Goal: Register for event/course

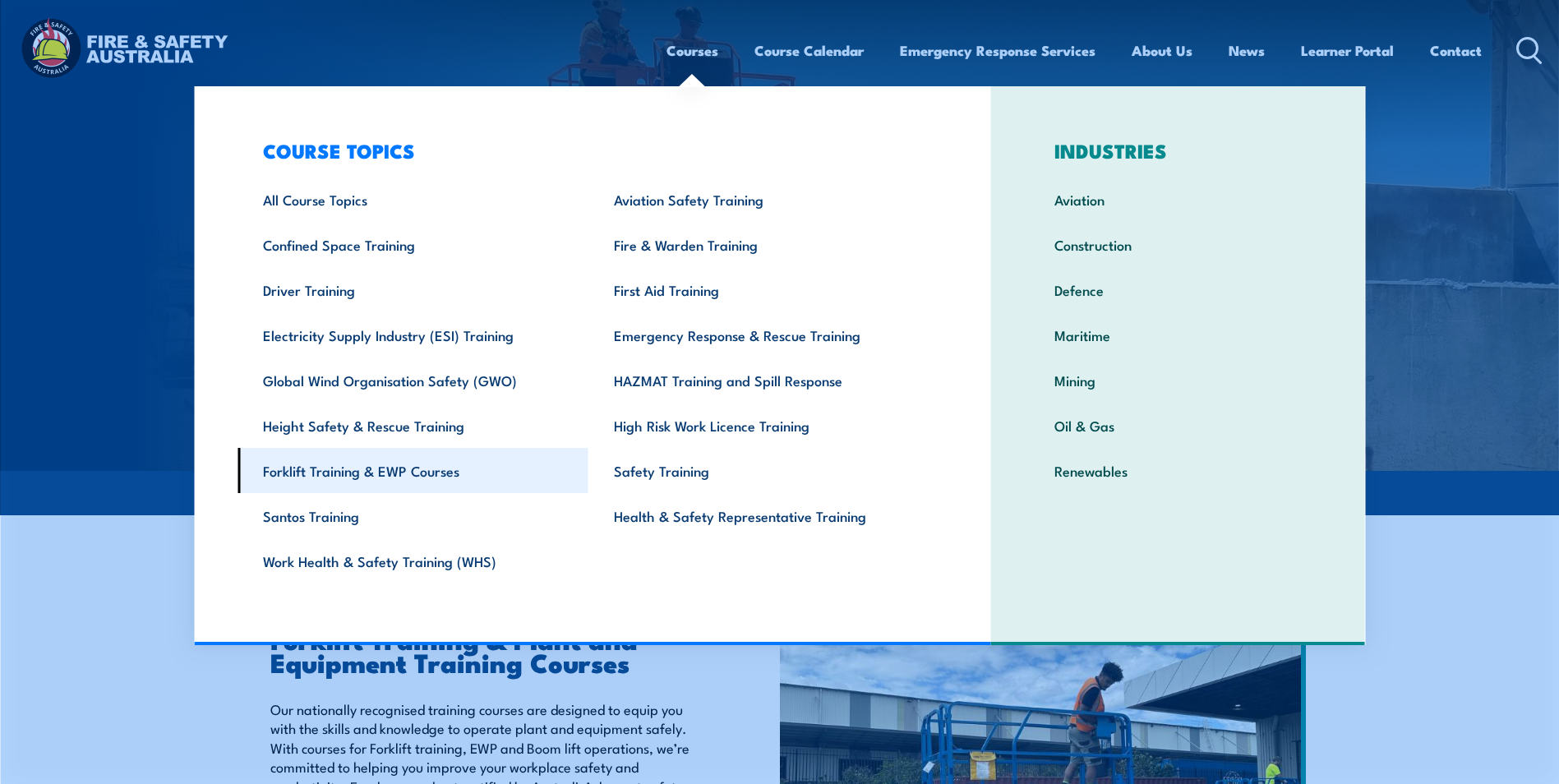
click at [350, 458] on link "Forklift Training & EWP Courses" at bounding box center [413, 470] width 351 height 45
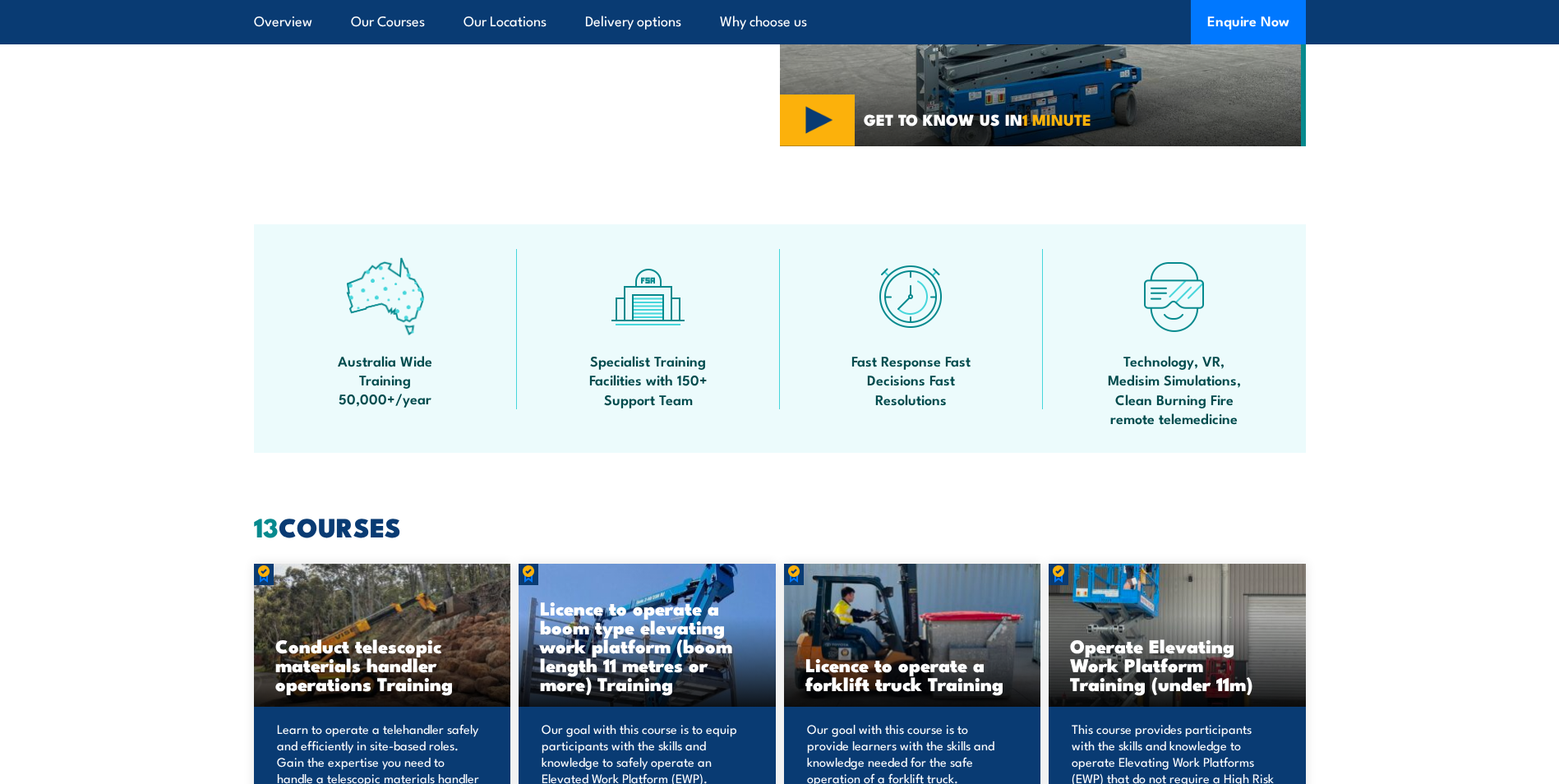
scroll to position [1151, 0]
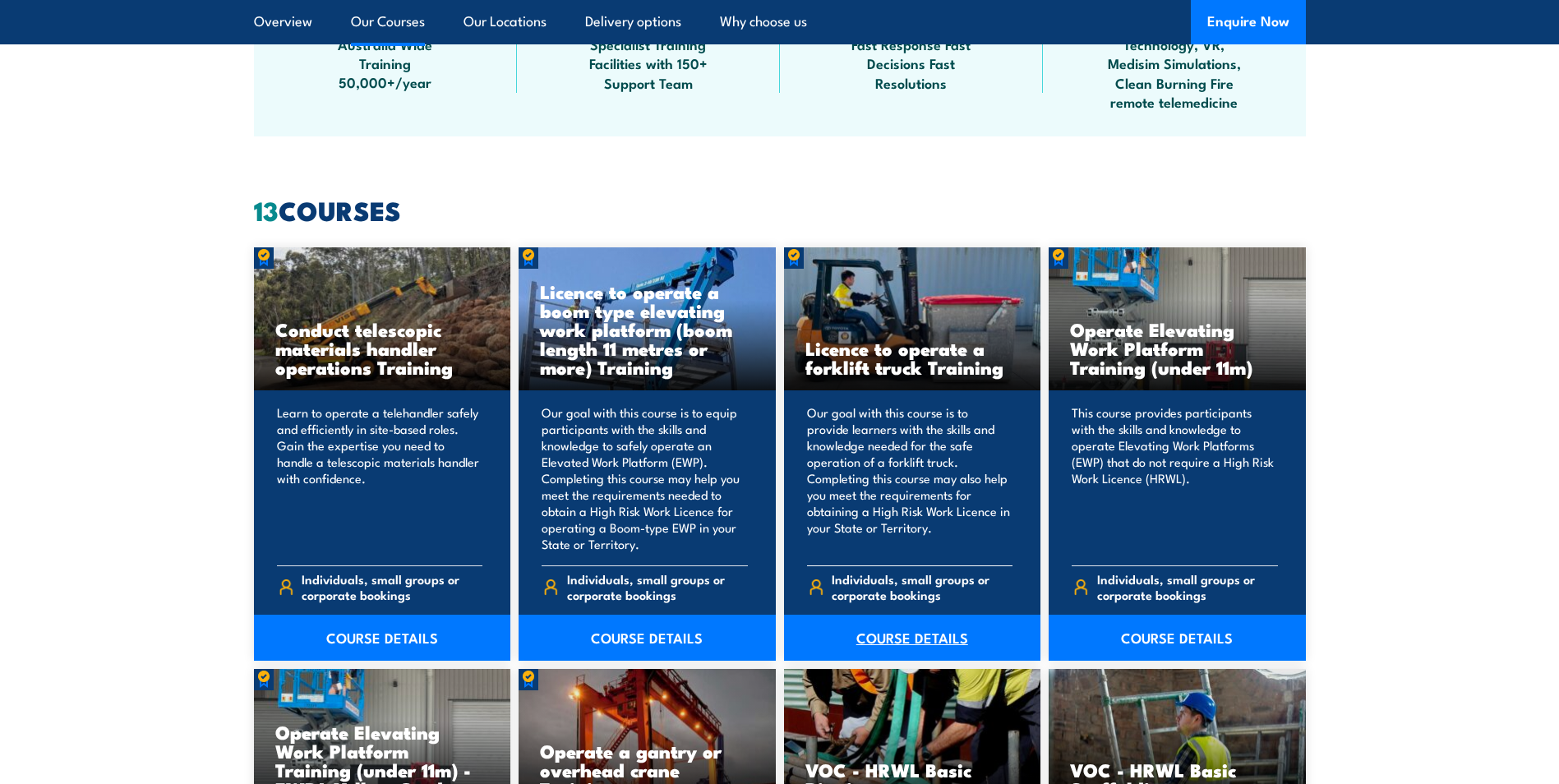
click at [853, 632] on link "COURSE DETAILS" at bounding box center [912, 637] width 257 height 46
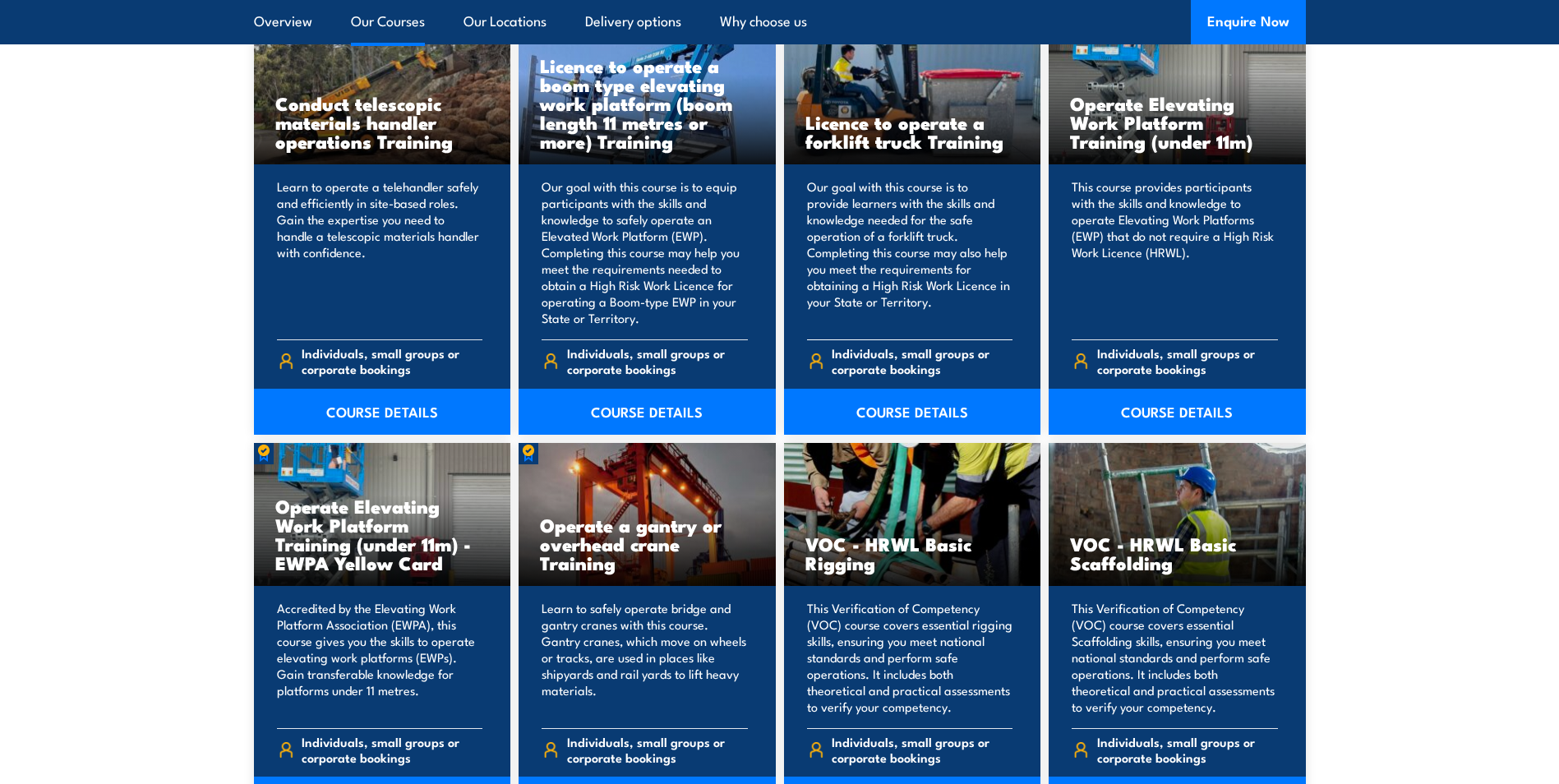
scroll to position [1397, 0]
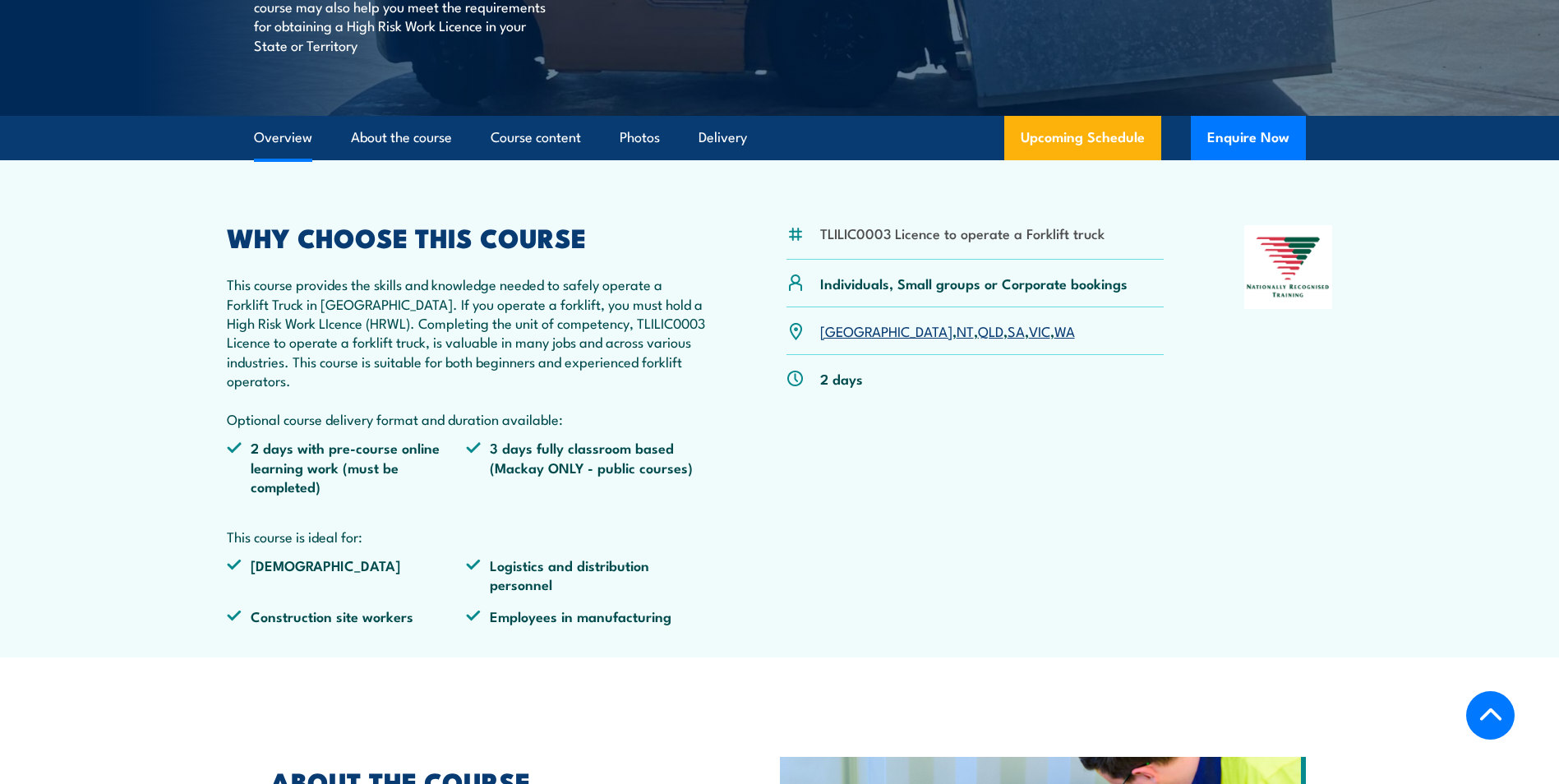
click at [1008, 333] on link "SA" at bounding box center [1016, 330] width 17 height 20
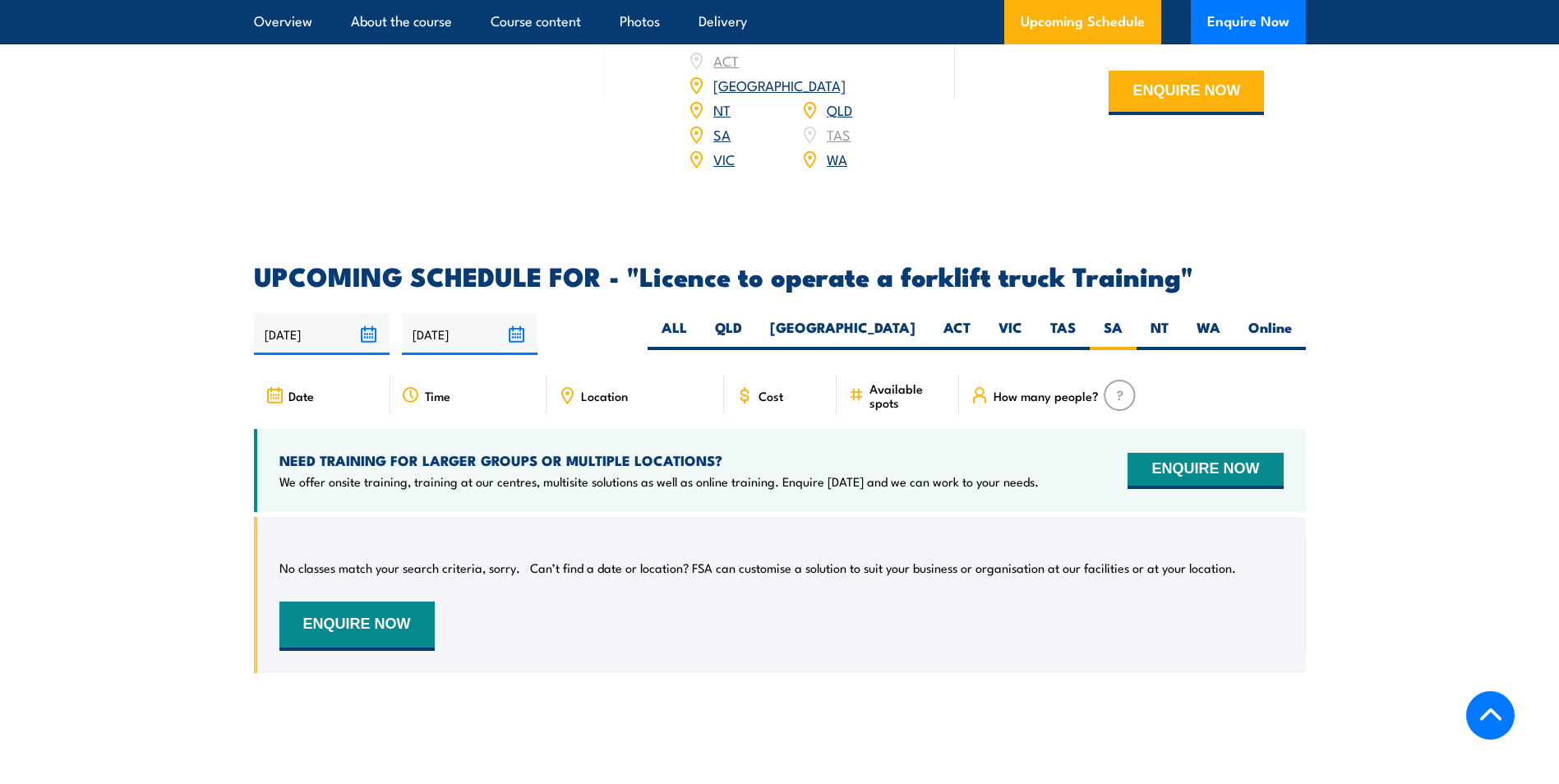
scroll to position [2522, 0]
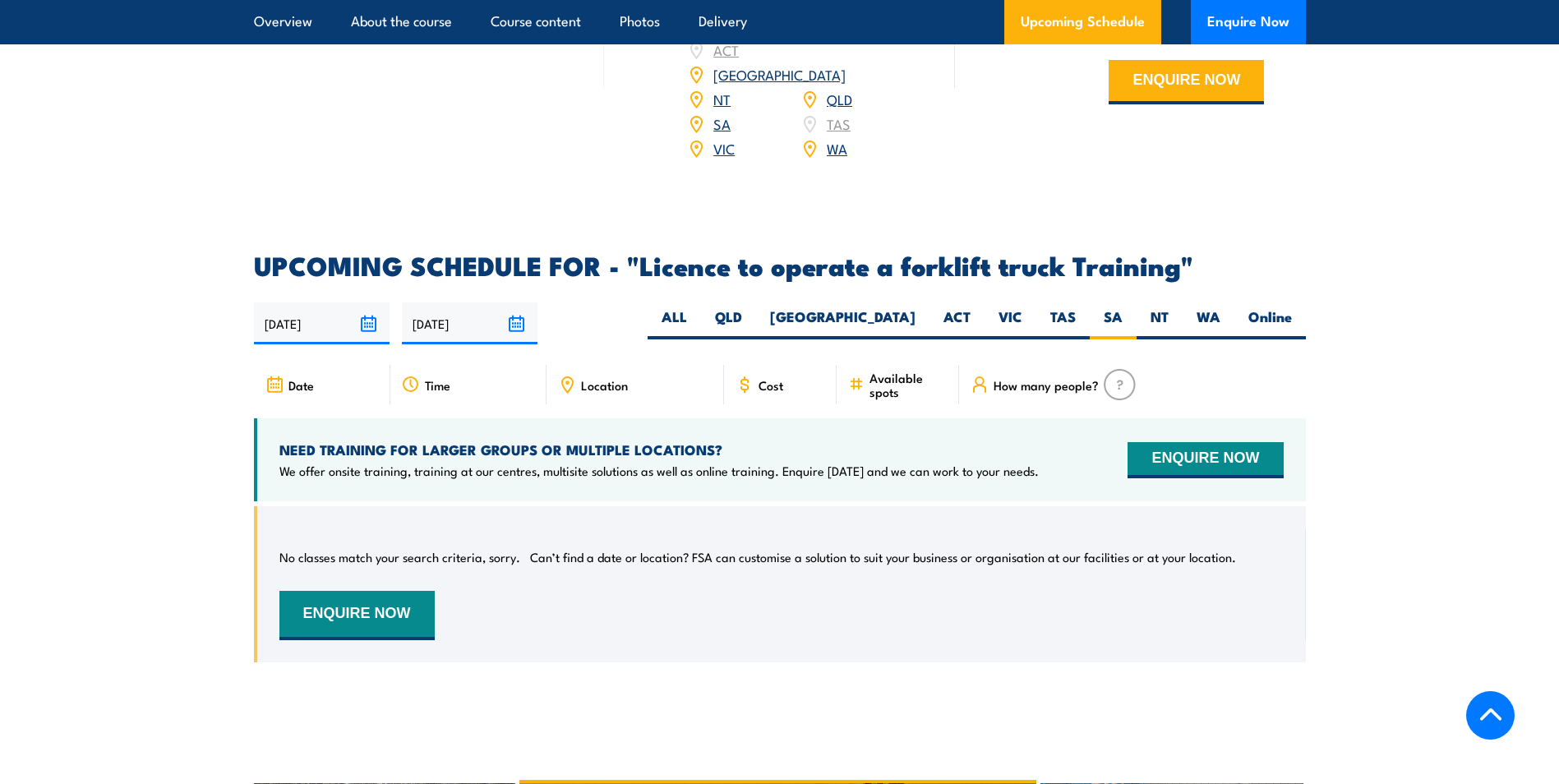
click at [357, 365] on div "Date" at bounding box center [321, 384] width 137 height 40
click at [308, 378] on span "Date" at bounding box center [301, 384] width 25 height 14
click at [517, 307] on input "[DATE]" at bounding box center [469, 323] width 136 height 41
click at [959, 480] on div "Date Time Location Cost" at bounding box center [780, 526] width 1052 height 322
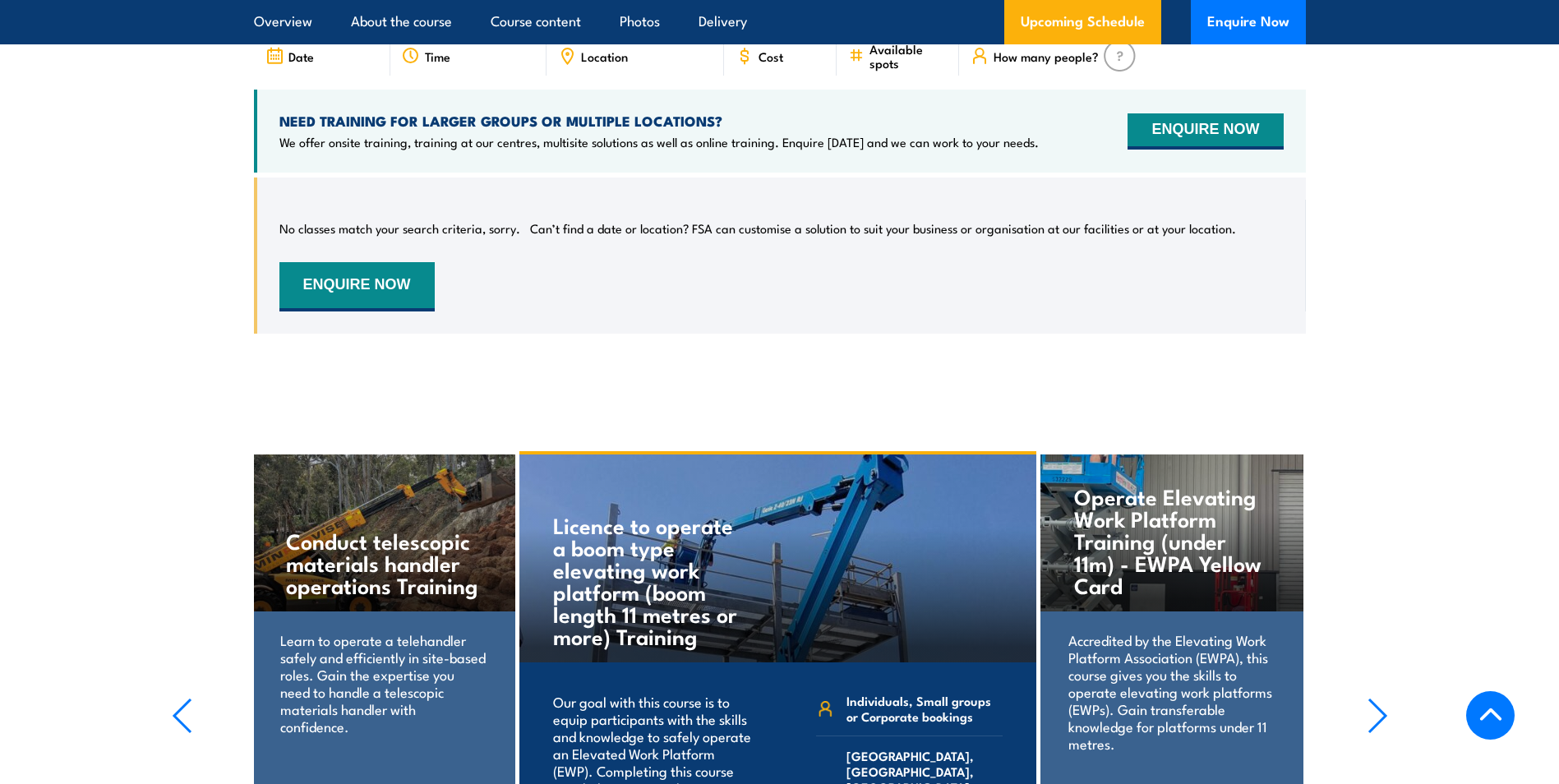
scroll to position [2276, 0]
